Goal: Transaction & Acquisition: Purchase product/service

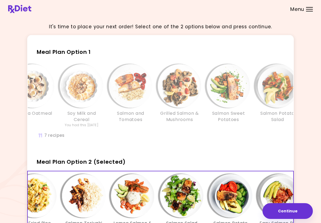
click at [110, 159] on span "Meal Plan Option 2 (Selected)" at bounding box center [81, 162] width 89 height 8
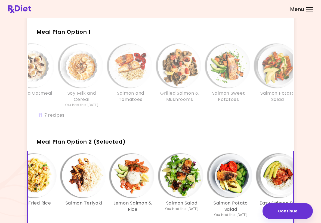
scroll to position [21, 0]
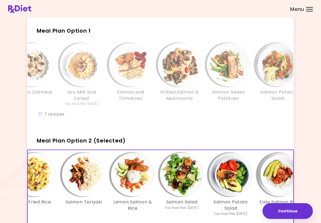
click at [103, 133] on h2 "Meal Plan Option 2 (Selected)" at bounding box center [160, 138] width 266 height 14
click at [75, 139] on span "Meal Plan Option 2 (Selected)" at bounding box center [81, 141] width 89 height 8
click at [291, 213] on button "Continue" at bounding box center [287, 211] width 50 height 16
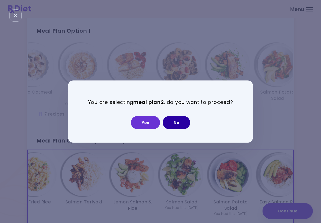
click at [180, 118] on button "No" at bounding box center [175, 122] width 27 height 13
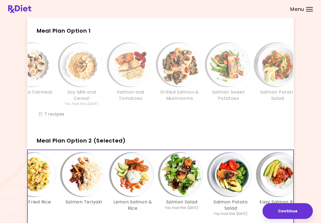
click at [68, 32] on span "Meal Plan Option 1" at bounding box center [64, 31] width 54 height 8
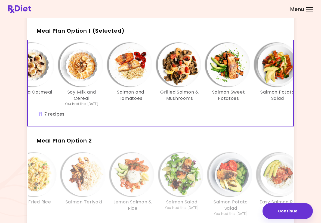
click at [290, 207] on button "Continue" at bounding box center [287, 211] width 50 height 16
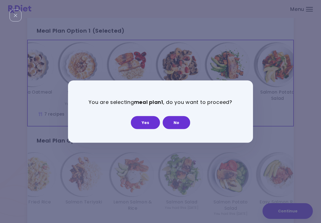
click at [146, 121] on button "Yes" at bounding box center [145, 122] width 29 height 13
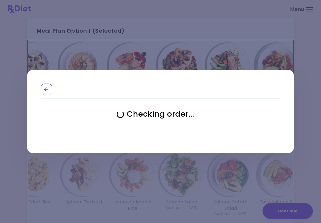
select select "**********"
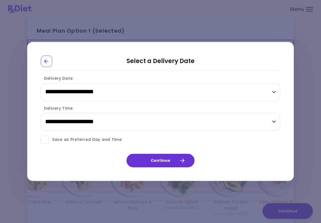
click at [176, 161] on button "Continue" at bounding box center [160, 161] width 68 height 14
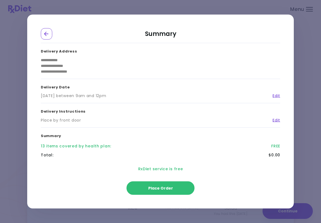
click at [160, 187] on span "Place Order" at bounding box center [160, 187] width 25 height 5
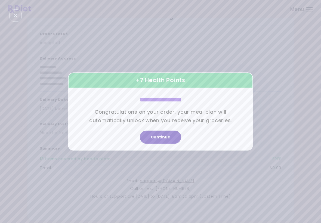
click at [161, 139] on button "Continue" at bounding box center [160, 137] width 41 height 13
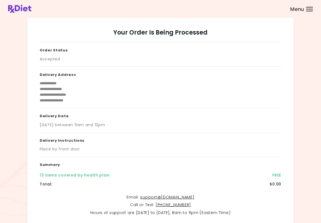
scroll to position [0, 0]
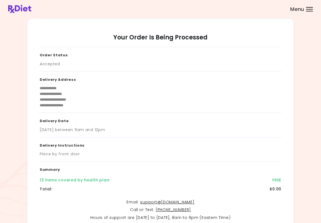
click at [303, 8] on span "Menu" at bounding box center [297, 9] width 14 height 5
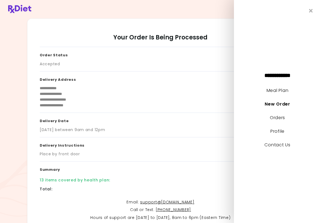
click at [280, 87] on link "Meal Plan" at bounding box center [277, 90] width 22 height 6
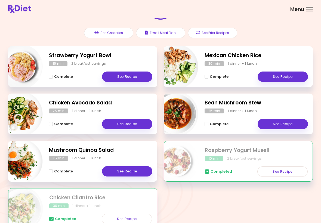
scroll to position [54, 0]
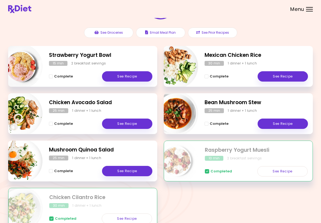
click at [238, 159] on div "2 breakfast servings" at bounding box center [244, 158] width 35 height 5
click at [130, 73] on link "See Recipe" at bounding box center [127, 76] width 50 height 10
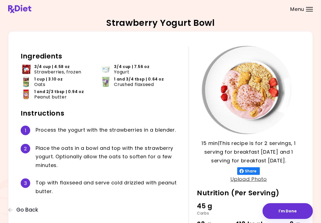
click at [285, 213] on button "I'm Done" at bounding box center [287, 211] width 50 height 16
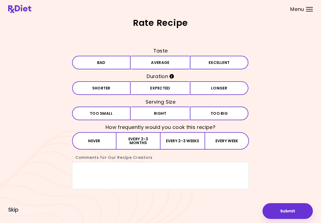
click at [211, 60] on button "Excellent" at bounding box center [219, 63] width 58 height 14
click at [159, 86] on button "Expected" at bounding box center [160, 88] width 58 height 14
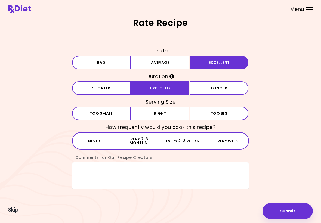
click at [149, 112] on button "Right" at bounding box center [160, 114] width 58 height 14
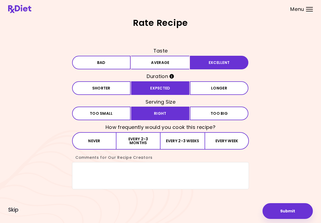
click at [224, 141] on button "Every week" at bounding box center [226, 140] width 44 height 17
click at [91, 172] on textarea "Comments for Our Recipe Creators" at bounding box center [160, 175] width 177 height 27
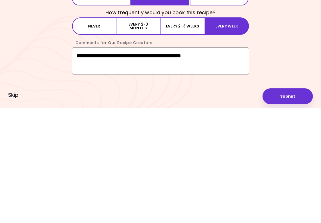
type textarea "**********"
click at [282, 203] on button "Submit" at bounding box center [287, 211] width 50 height 16
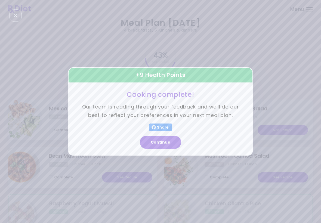
click at [163, 143] on button "Continue" at bounding box center [160, 142] width 41 height 13
